Goal: Task Accomplishment & Management: Use online tool/utility

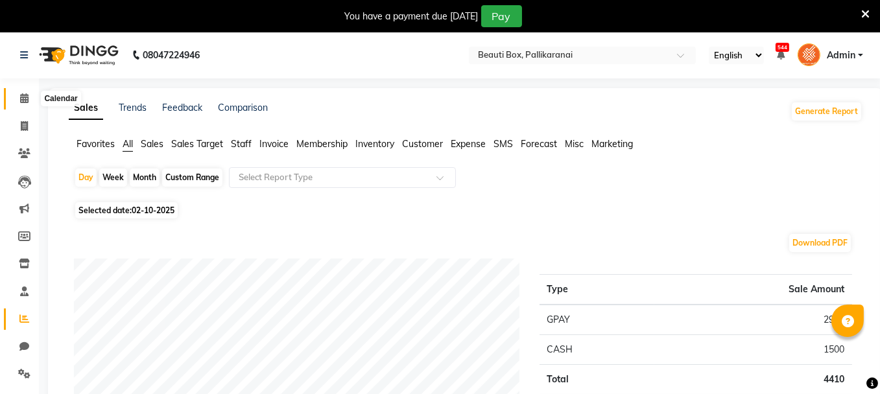
click at [23, 100] on icon at bounding box center [24, 98] width 8 height 10
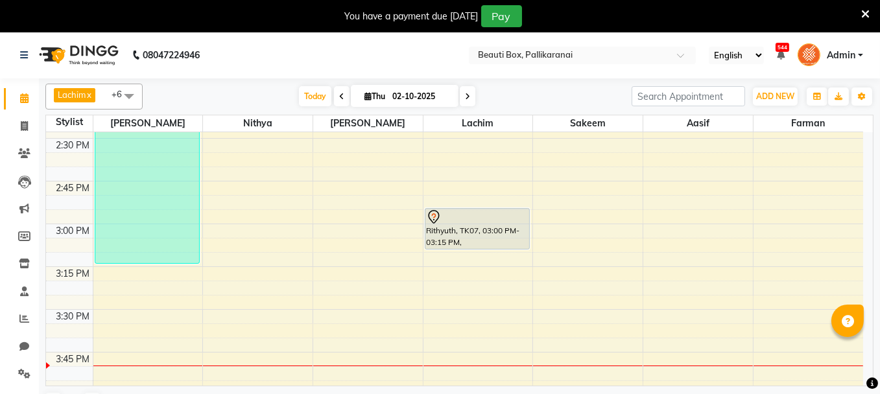
scroll to position [1102, 0]
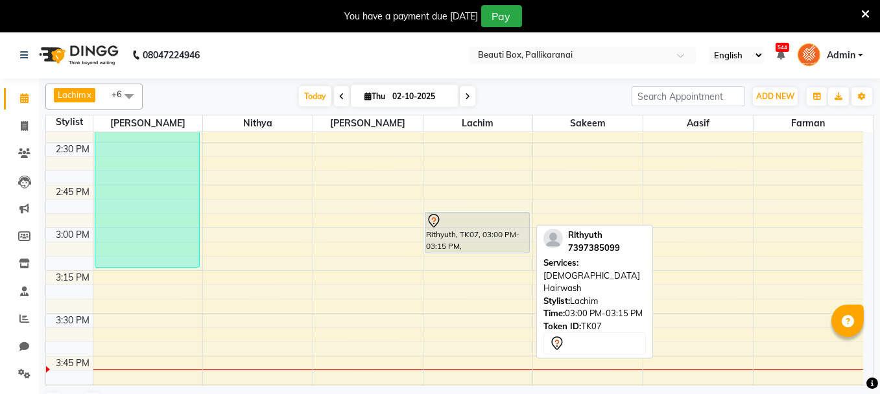
click at [466, 240] on div "Rithyuth, TK07, 03:00 PM-03:15 PM, [DEMOGRAPHIC_DATA] Hairwash" at bounding box center [477, 233] width 104 height 40
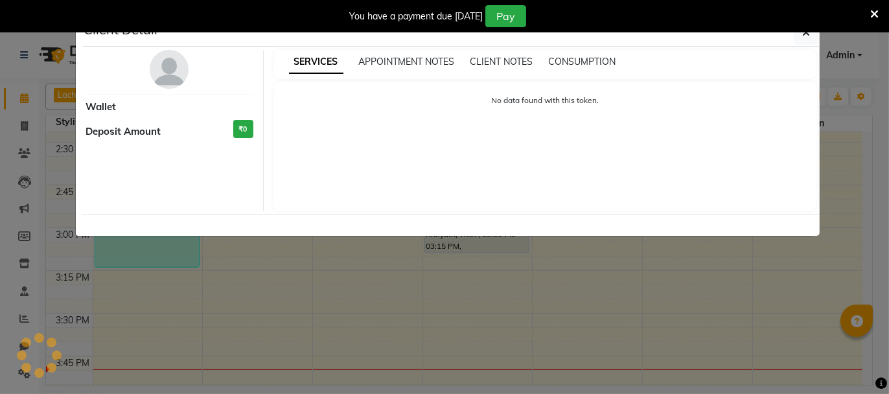
select select "7"
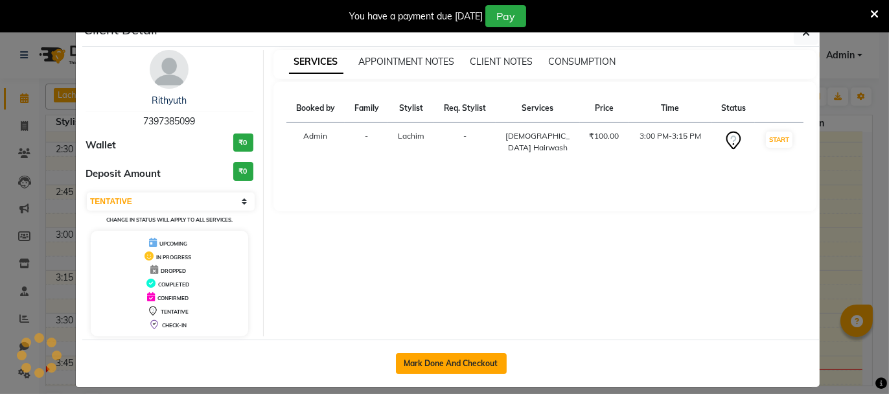
click at [436, 360] on button "Mark Done And Checkout" at bounding box center [451, 363] width 111 height 21
select select "service"
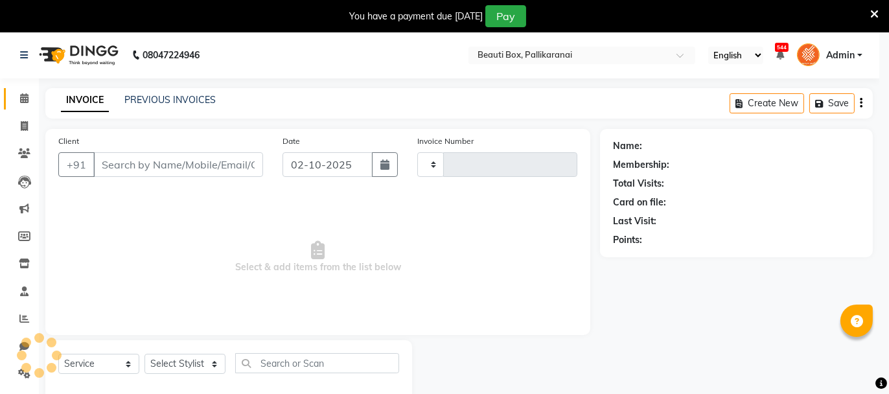
type input "2912"
select select "11"
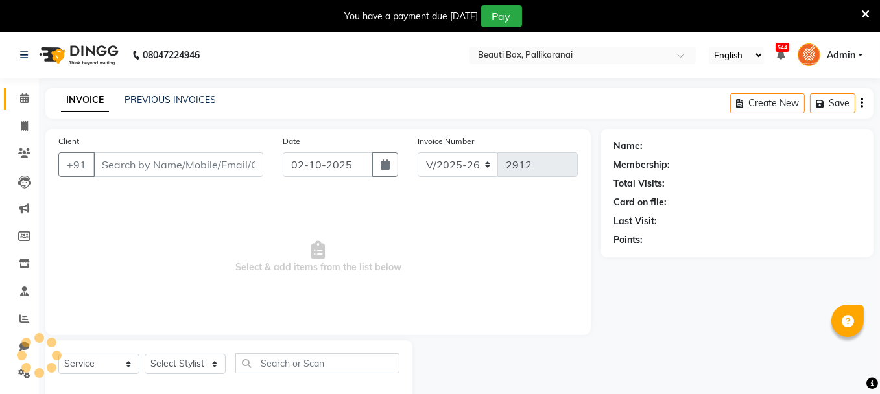
type input "7397385099"
select select "9763"
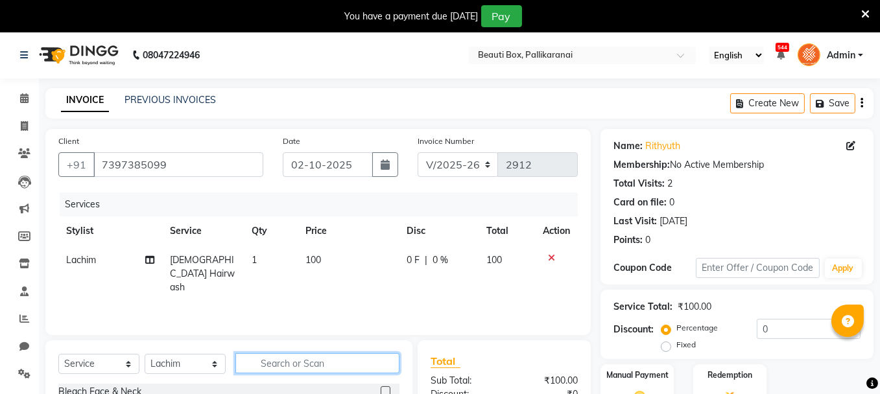
click at [275, 364] on input "text" at bounding box center [317, 363] width 164 height 20
type input "fad"
click at [385, 388] on label at bounding box center [385, 391] width 10 height 10
click at [385, 388] on input "checkbox" at bounding box center [384, 392] width 8 height 8
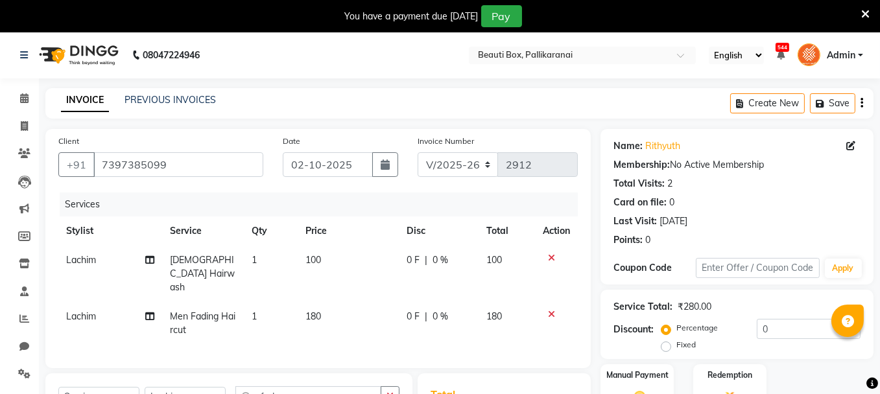
checkbox input "false"
click at [316, 302] on td "180" at bounding box center [348, 323] width 101 height 43
select select "9763"
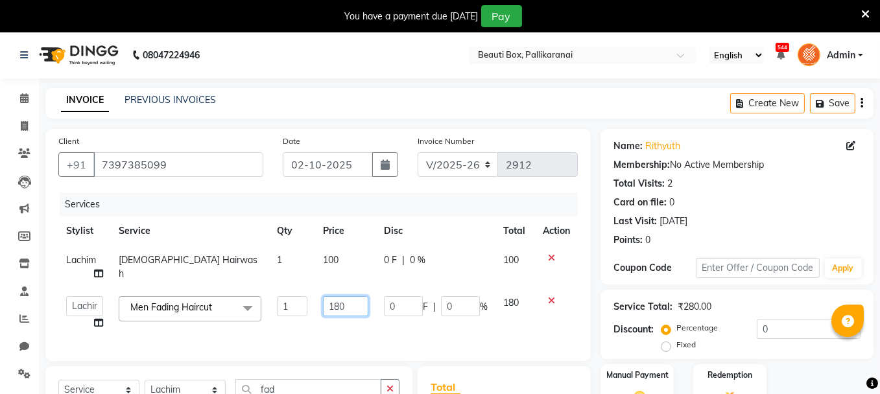
click at [343, 305] on input "180" at bounding box center [345, 306] width 45 height 20
type input "1"
type input "200"
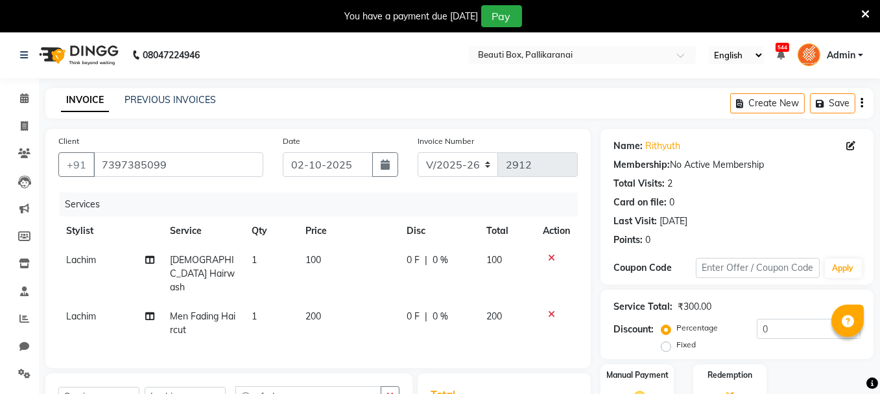
click at [367, 336] on div "Services Stylist Service Qty Price Disc Total Action Lachim [DEMOGRAPHIC_DATA] …" at bounding box center [317, 274] width 519 height 163
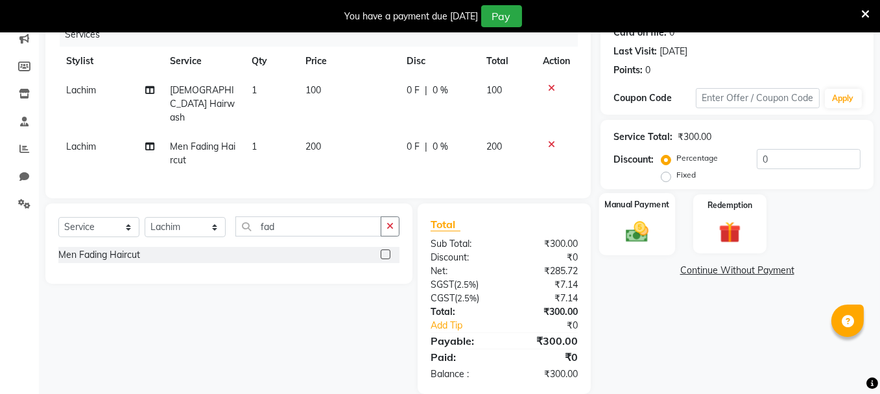
click at [636, 233] on img at bounding box center [636, 231] width 37 height 26
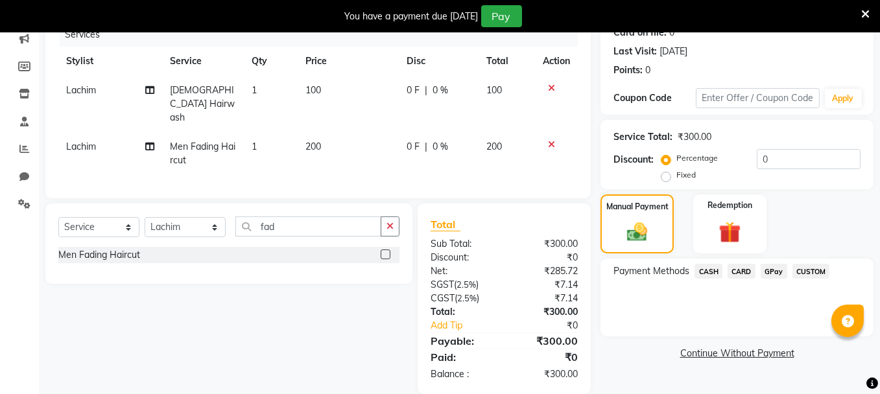
click at [740, 268] on span "CARD" at bounding box center [741, 271] width 28 height 15
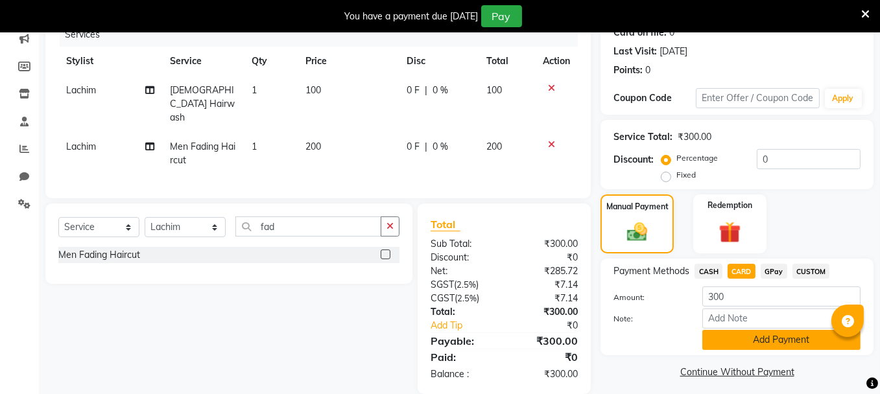
click at [754, 336] on button "Add Payment" at bounding box center [781, 340] width 158 height 20
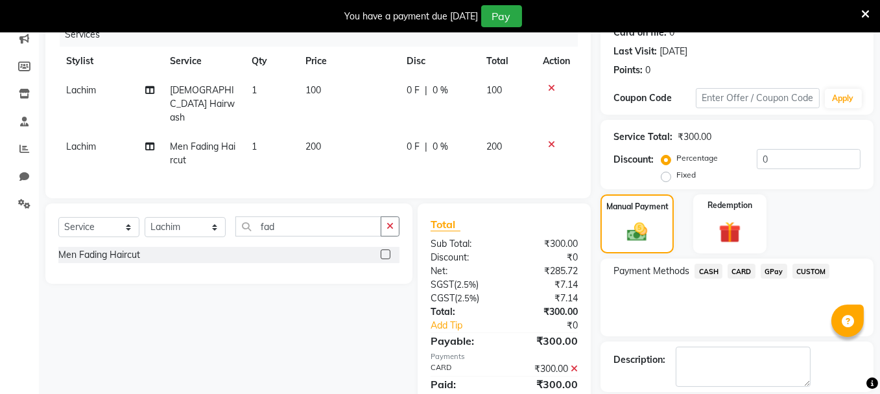
scroll to position [230, 0]
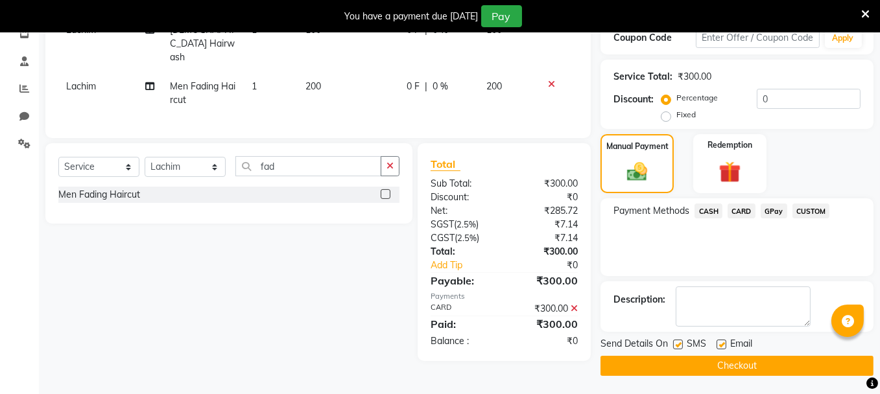
click at [783, 363] on button "Checkout" at bounding box center [736, 366] width 273 height 20
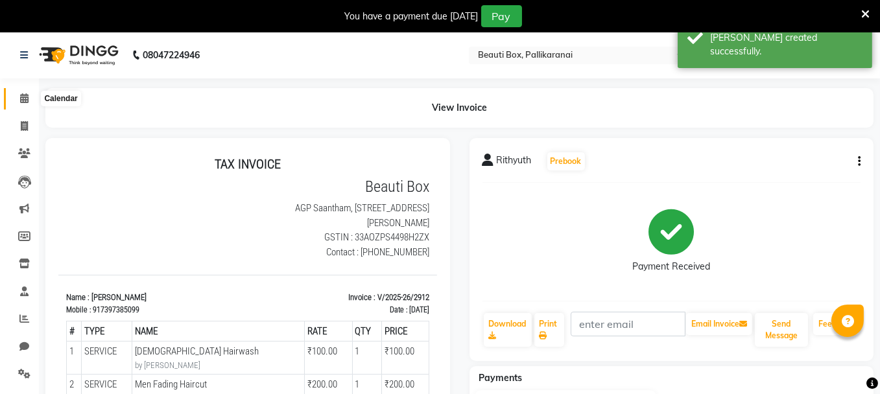
click at [22, 97] on icon at bounding box center [24, 98] width 8 height 10
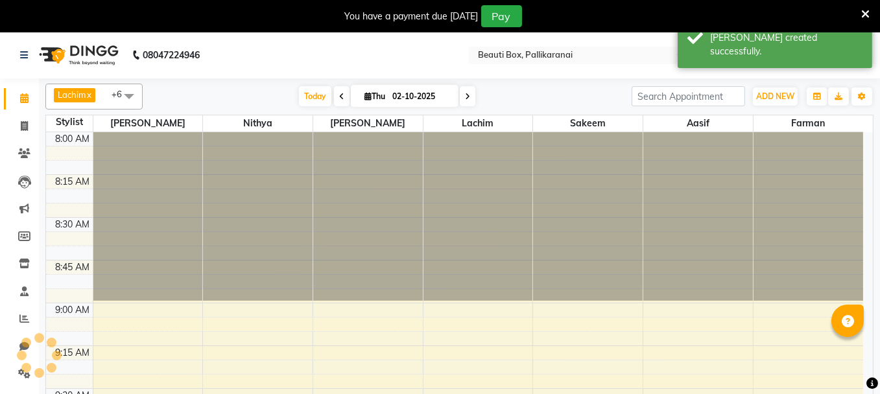
scroll to position [1183, 0]
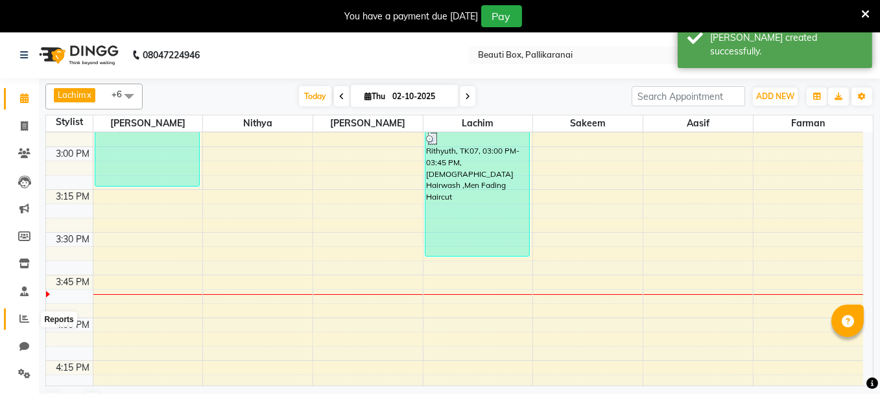
click at [18, 317] on span at bounding box center [24, 319] width 23 height 15
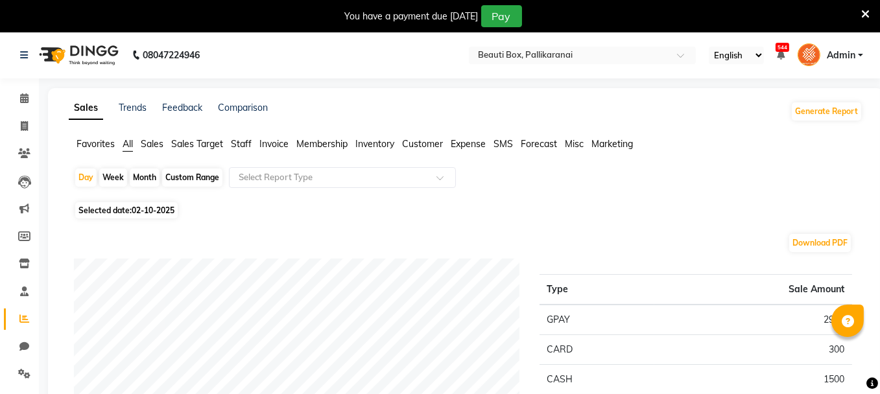
scroll to position [130, 0]
